Goal: Find specific page/section: Find specific page/section

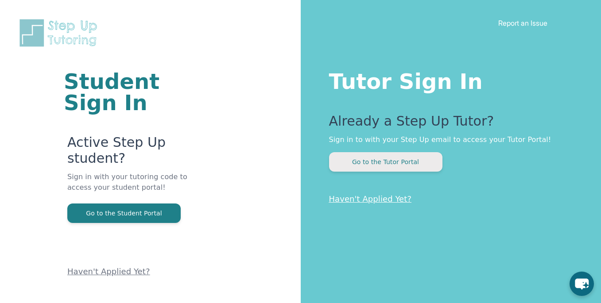
click at [398, 154] on button "Go to the Tutor Portal" at bounding box center [385, 161] width 113 height 19
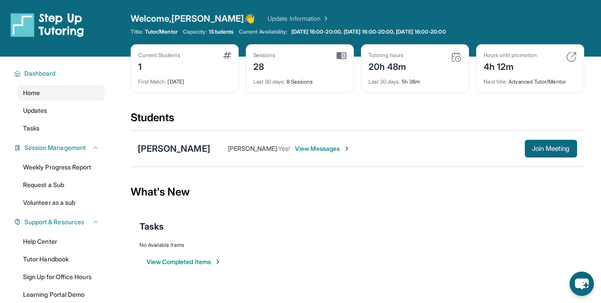
click at [198, 53] on div "Current Students 1" at bounding box center [184, 62] width 93 height 21
click at [222, 57] on div "Current Students 1" at bounding box center [184, 62] width 93 height 21
click at [230, 57] on img at bounding box center [227, 55] width 8 height 7
click at [127, 57] on main "Current Students 1 First Match : [DATE] Sessions 28 Last 30 days : 8 Sessions T…" at bounding box center [356, 172] width 487 height 231
click at [47, 112] on span "Updates" at bounding box center [35, 110] width 24 height 9
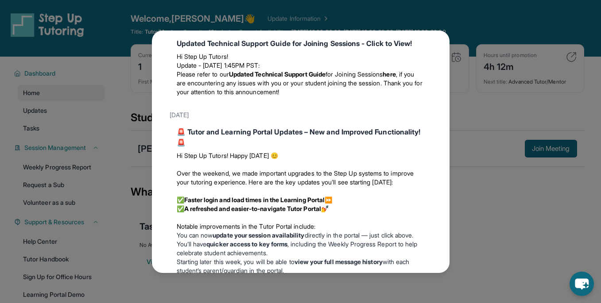
scroll to position [1078, 0]
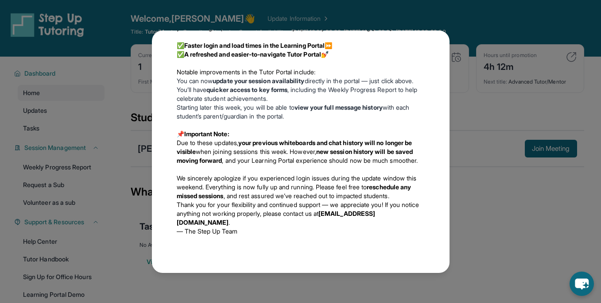
click at [101, 91] on div "Updates [DATE] 📢 Exciting Fall 2025 Updates from Step Up Tutoring! We’ve got im…" at bounding box center [300, 151] width 601 height 303
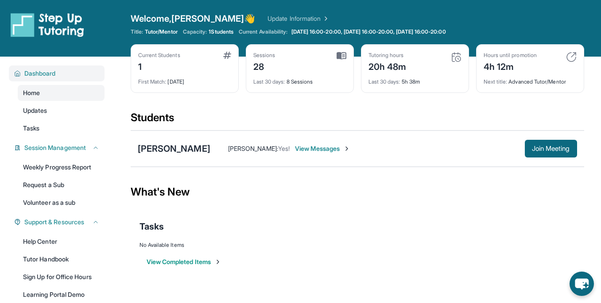
click at [56, 69] on span "Dashboard" at bounding box center [39, 73] width 31 height 9
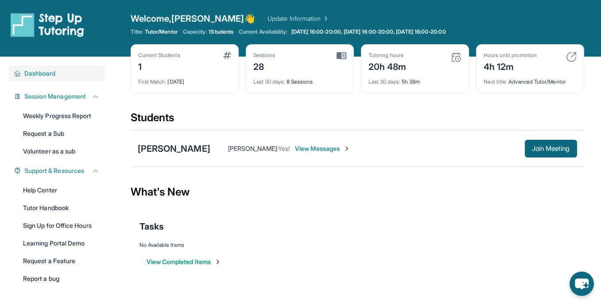
click at [56, 69] on span "Dashboard" at bounding box center [39, 73] width 31 height 9
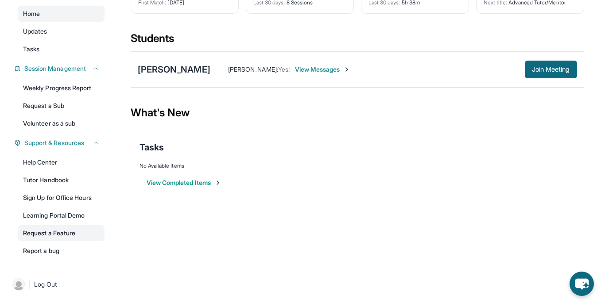
scroll to position [0, 0]
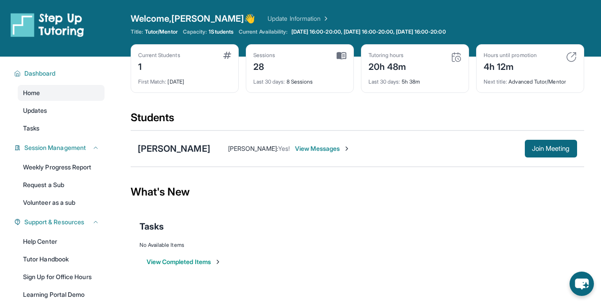
click at [192, 75] on div "First Match : [DATE]" at bounding box center [184, 79] width 93 height 12
click at [223, 57] on img at bounding box center [227, 55] width 8 height 7
click at [33, 15] on img at bounding box center [47, 24] width 73 height 25
click at [267, 18] on link "Update Information" at bounding box center [298, 18] width 62 height 9
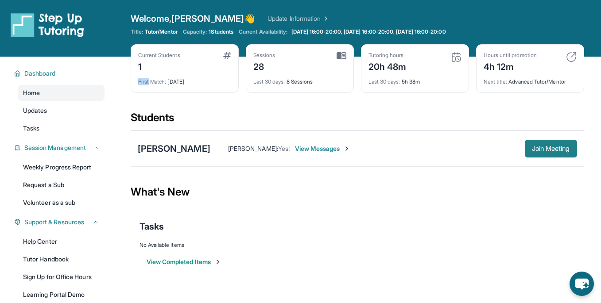
click at [555, 150] on span "Join Meeting" at bounding box center [551, 148] width 38 height 5
